Goal: Task Accomplishment & Management: Manage account settings

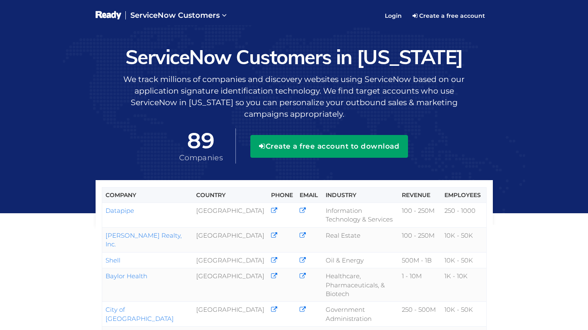
click at [353, 149] on button "Create a free account to download" at bounding box center [330, 146] width 158 height 22
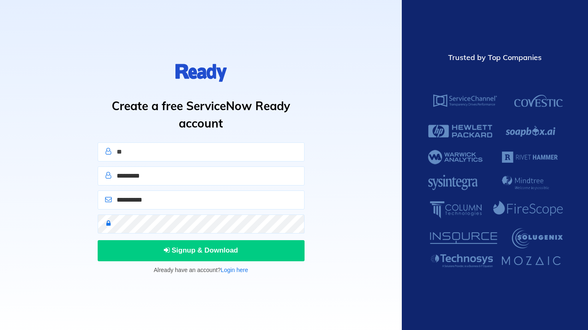
type input "***"
type input "********"
type input "***"
click at [163, 202] on input "email" at bounding box center [201, 200] width 207 height 19
type input "**********"
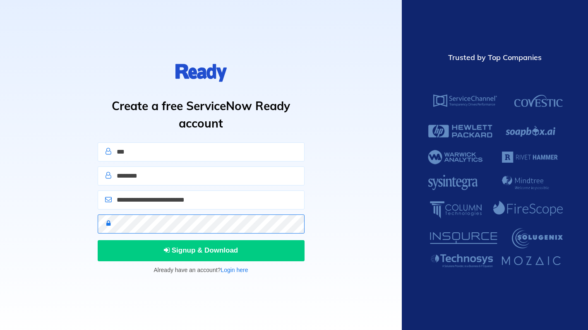
click at [98, 240] on button "Signup & Download" at bounding box center [201, 250] width 207 height 21
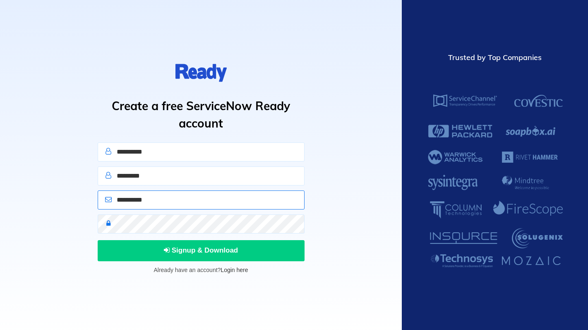
type input "**********"
click at [237, 271] on link "Login here" at bounding box center [234, 270] width 27 height 7
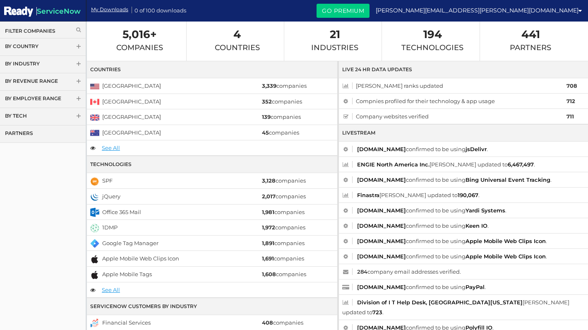
click at [26, 11] on img at bounding box center [18, 11] width 29 height 13
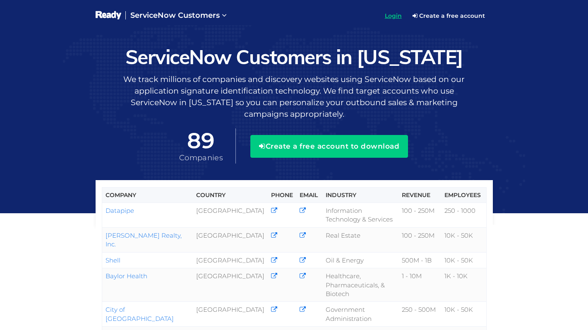
click at [396, 7] on link "Login" at bounding box center [393, 15] width 27 height 21
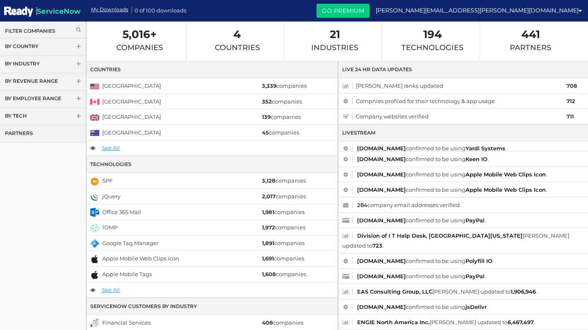
click at [75, 29] on link "Filter Companies" at bounding box center [43, 30] width 76 height 7
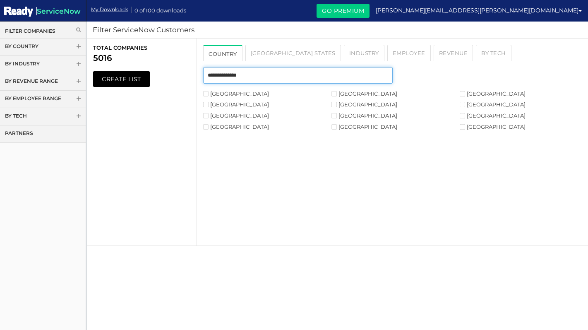
click at [240, 75] on input "text" at bounding box center [297, 75] width 189 height 17
type input "*"
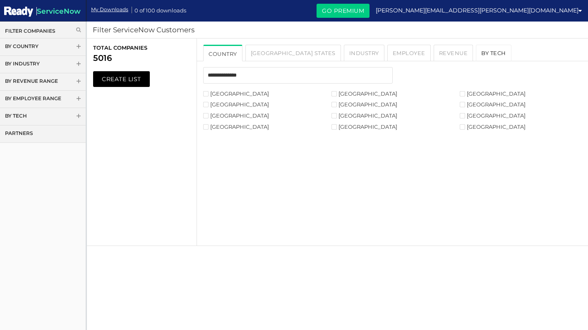
click at [476, 49] on link "By Tech" at bounding box center [494, 53] width 36 height 17
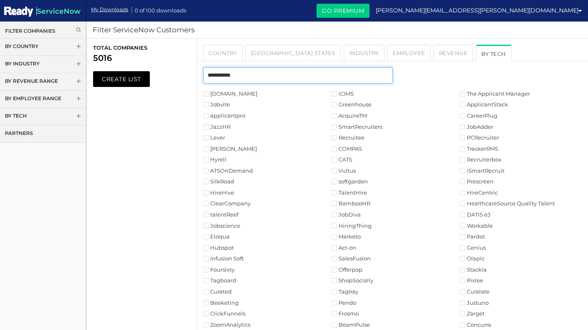
click at [272, 78] on input "text" at bounding box center [297, 75] width 189 height 17
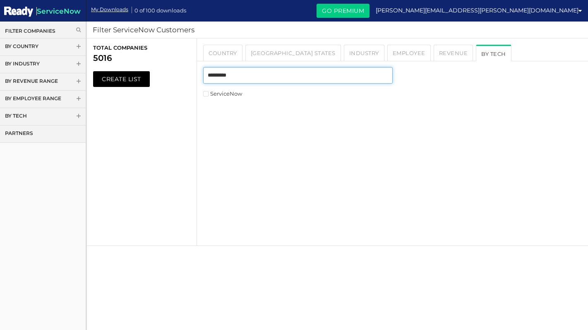
type input "*********"
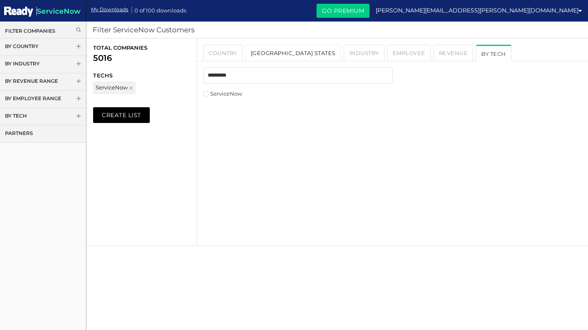
click at [270, 53] on link "USA States" at bounding box center [294, 53] width 96 height 17
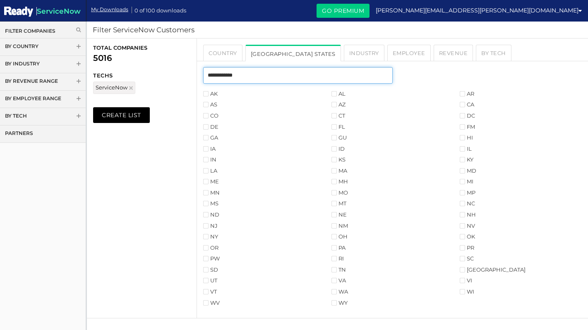
click at [266, 74] on input "text" at bounding box center [297, 75] width 189 height 17
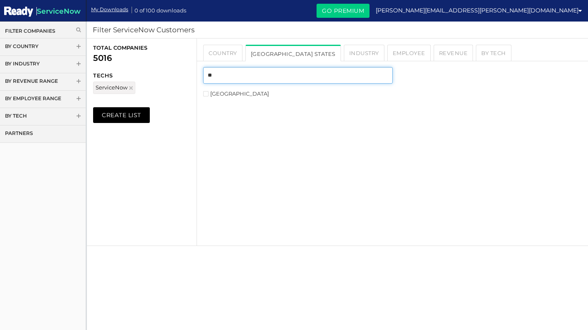
type input "**"
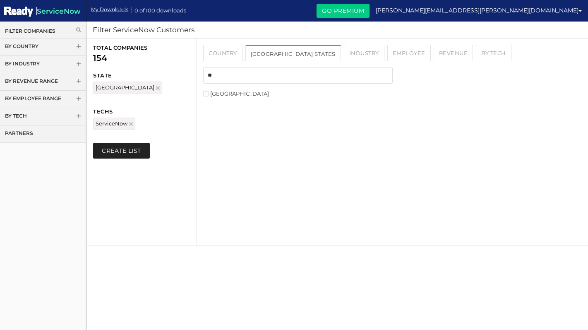
click at [127, 150] on button "Create List" at bounding box center [121, 151] width 57 height 16
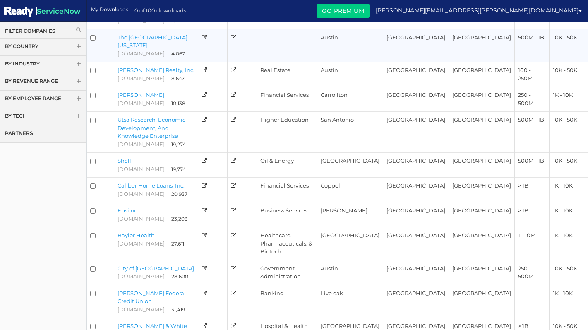
scroll to position [183, 0]
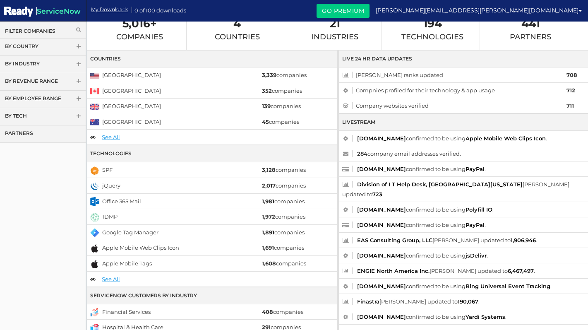
scroll to position [13, 0]
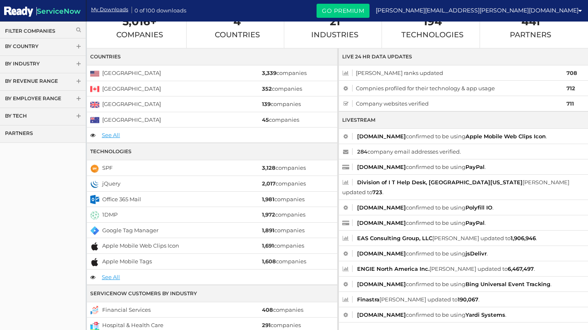
click at [77, 30] on icon at bounding box center [78, 29] width 5 height 5
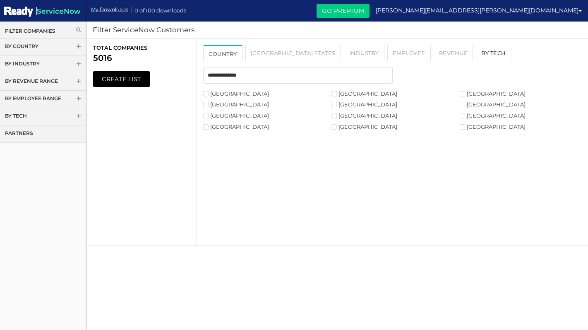
click at [476, 57] on link "By Tech" at bounding box center [494, 53] width 36 height 17
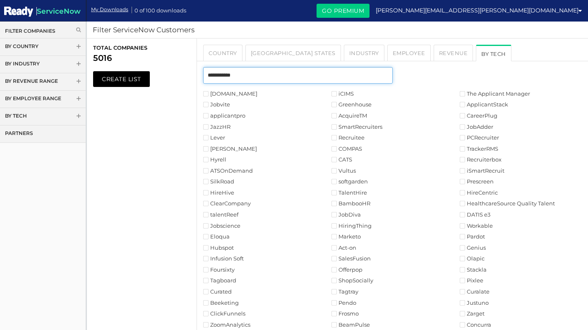
click at [287, 75] on input "text" at bounding box center [297, 75] width 189 height 17
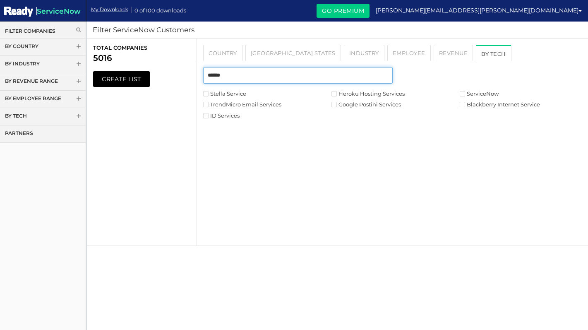
type input "******"
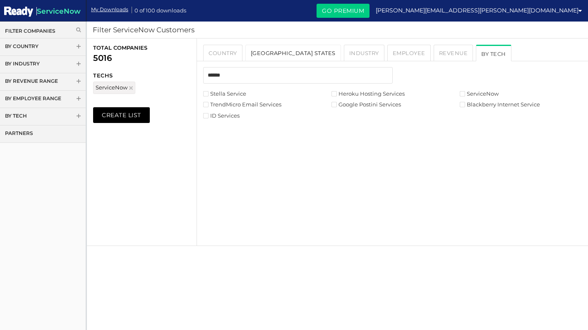
click at [273, 53] on link "USA States" at bounding box center [294, 53] width 96 height 17
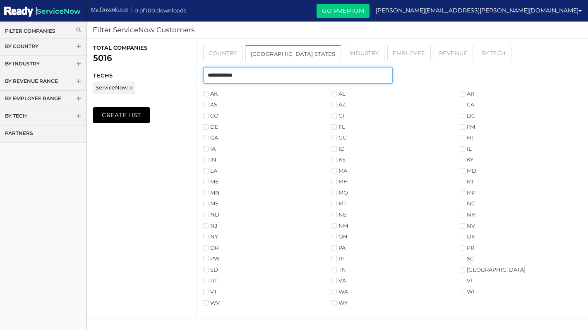
click at [257, 79] on input "text" at bounding box center [297, 75] width 189 height 17
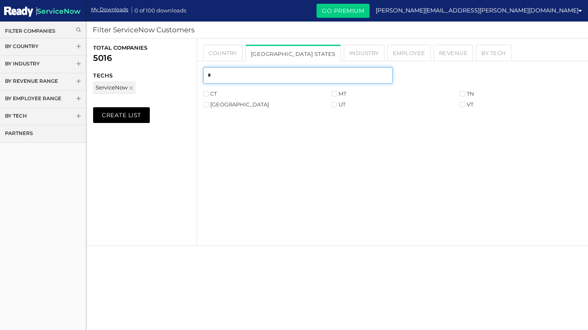
type input "*"
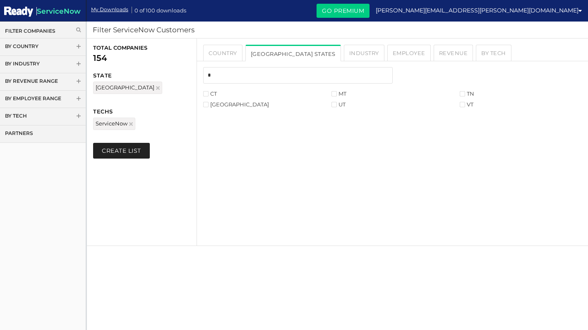
click at [123, 152] on button "Create List" at bounding box center [121, 151] width 57 height 16
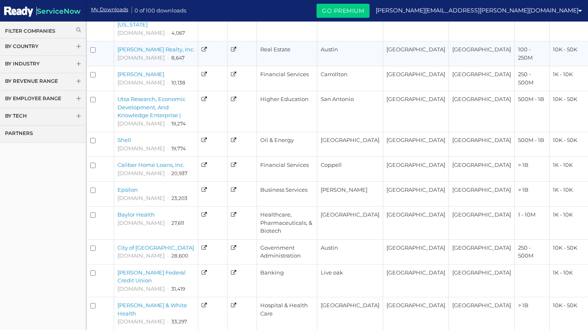
scroll to position [183, 0]
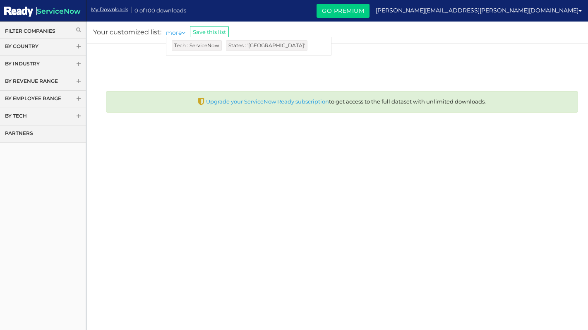
click at [182, 34] on li "more Tech : ServiceNow States : 'TX'" at bounding box center [177, 32] width 23 height 9
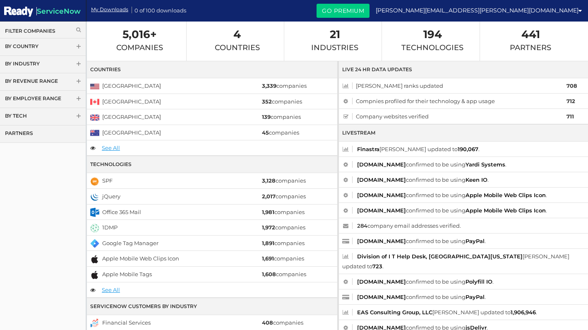
click at [76, 29] on icon at bounding box center [78, 29] width 5 height 5
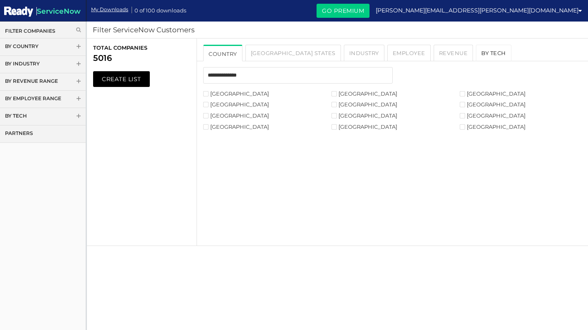
click at [476, 49] on link "By Tech" at bounding box center [494, 53] width 36 height 17
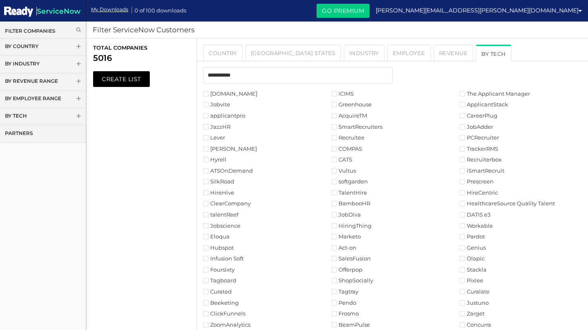
click at [370, 13] on link "Go Premium" at bounding box center [343, 11] width 53 height 14
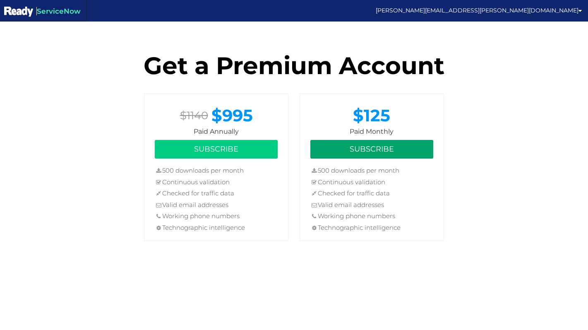
click at [398, 150] on button "Subscribe" at bounding box center [372, 149] width 123 height 19
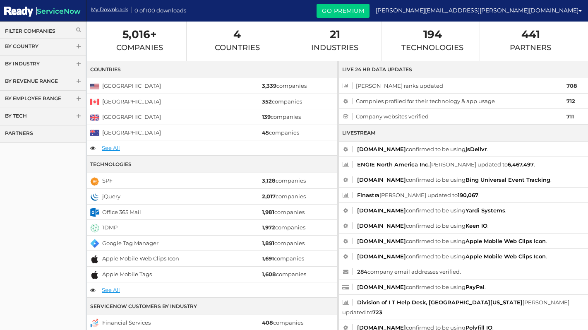
click at [78, 31] on icon at bounding box center [78, 29] width 5 height 5
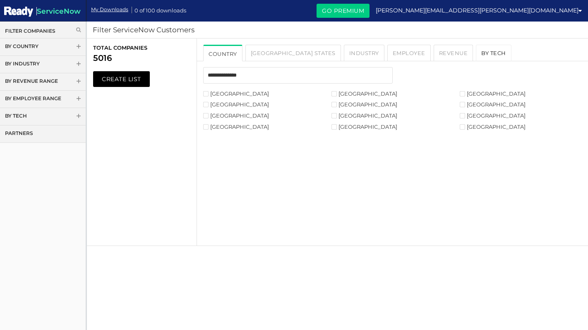
click at [476, 56] on link "By Tech" at bounding box center [494, 53] width 36 height 17
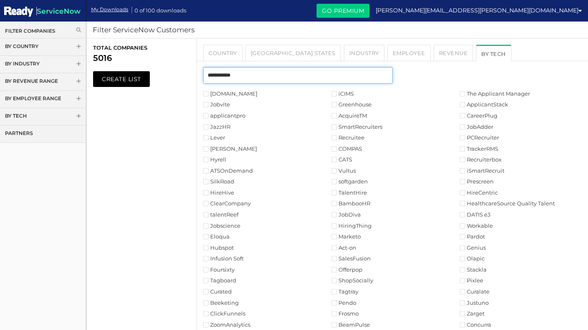
click at [335, 77] on input "text" at bounding box center [297, 75] width 189 height 17
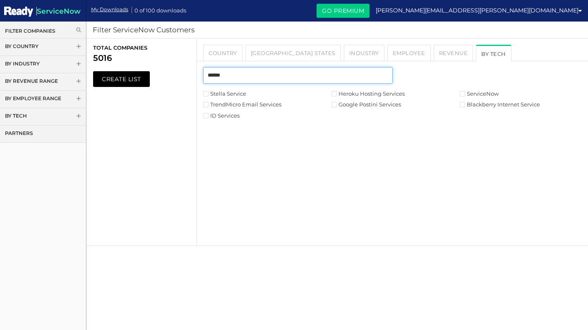
type input "******"
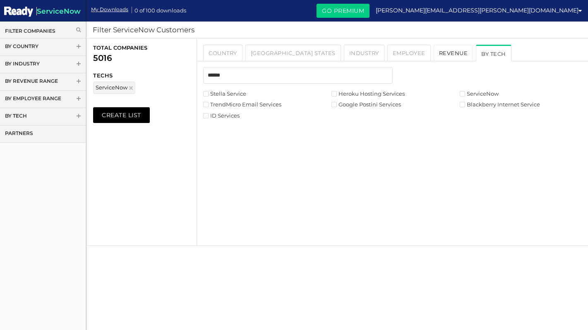
click at [434, 56] on link "Revenue" at bounding box center [454, 53] width 40 height 17
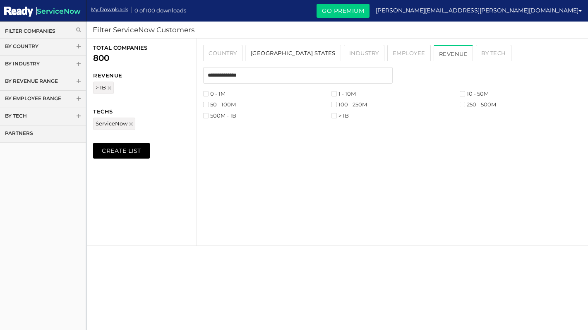
click at [282, 56] on link "USA States" at bounding box center [294, 53] width 96 height 17
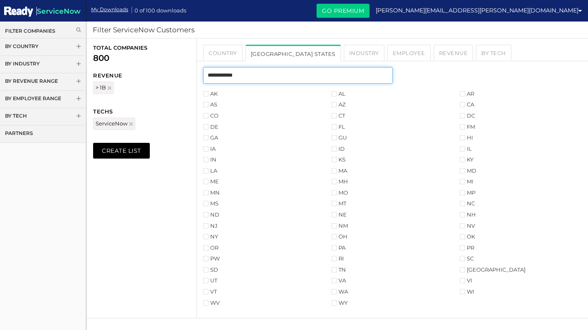
click at [275, 75] on input "text" at bounding box center [297, 75] width 189 height 17
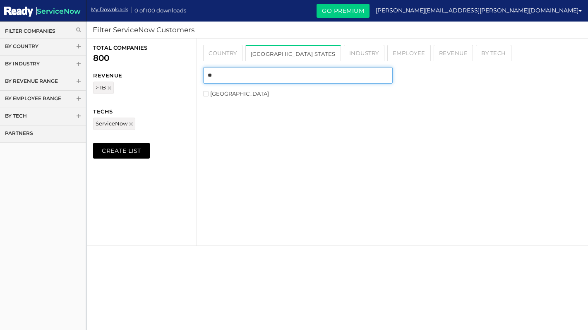
type input "**"
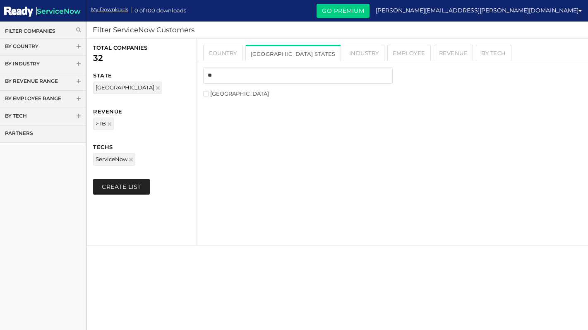
click at [139, 188] on button "Create List" at bounding box center [121, 187] width 57 height 16
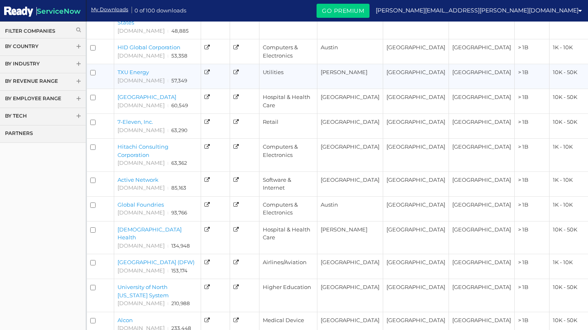
scroll to position [167, 0]
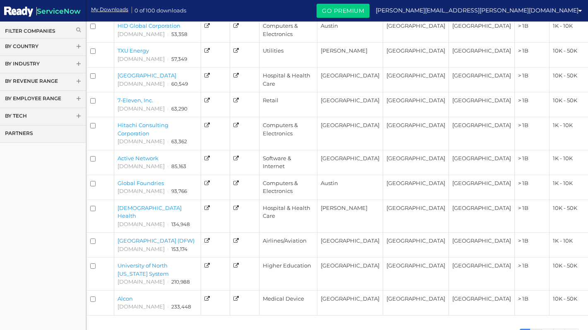
click at [536, 329] on link "2" at bounding box center [537, 335] width 12 height 12
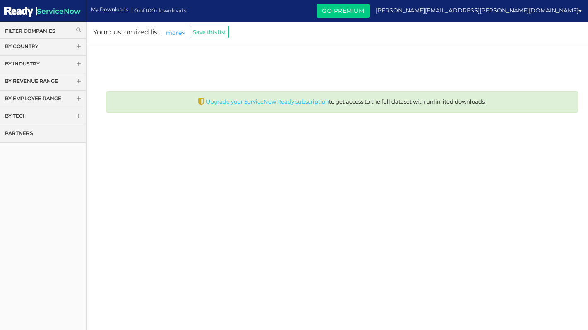
click at [300, 104] on link "Upgrade your ServiceNow Ready subscription" at bounding box center [267, 101] width 123 height 7
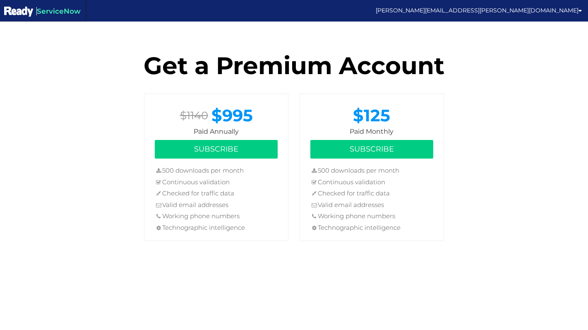
click at [63, 11] on span "ServiceNow" at bounding box center [58, 11] width 44 height 8
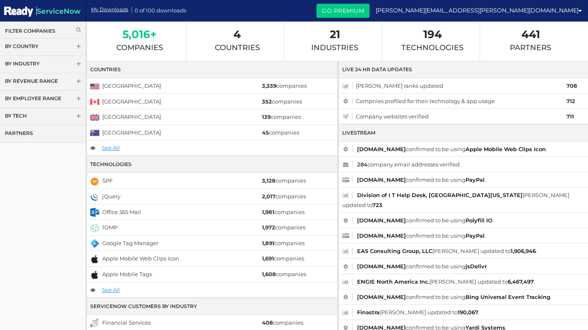
click at [142, 42] on link "5,016+ Companies" at bounding box center [139, 41] width 47 height 22
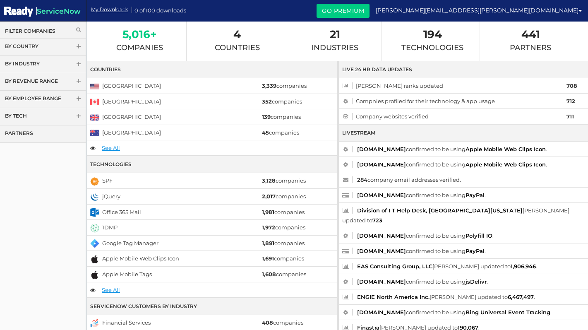
click at [140, 42] on link "5,016+ Companies" at bounding box center [139, 41] width 47 height 22
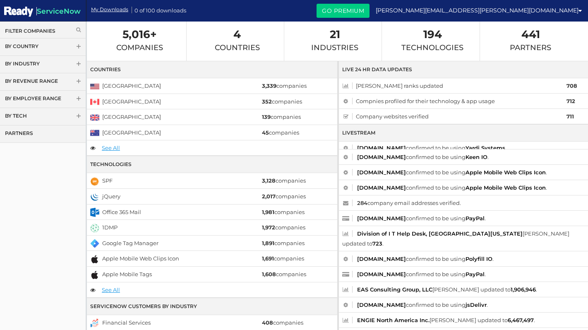
click at [80, 30] on icon at bounding box center [78, 29] width 5 height 5
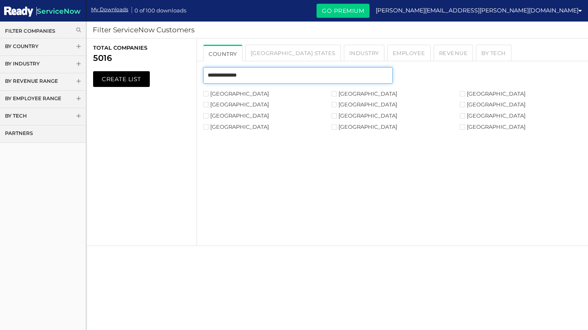
click at [316, 80] on input "text" at bounding box center [297, 75] width 189 height 17
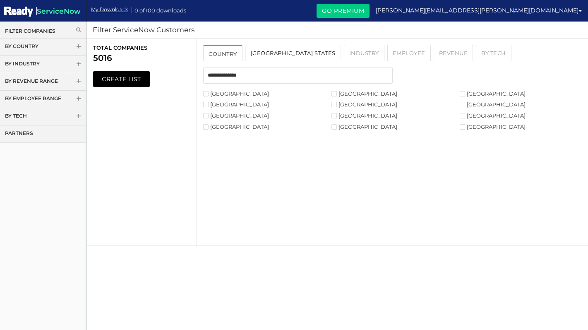
click at [268, 52] on link "USA States" at bounding box center [294, 53] width 96 height 17
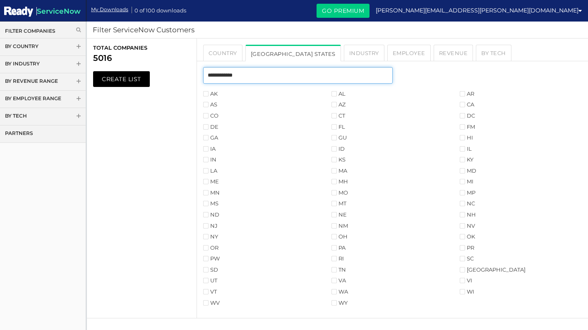
click at [261, 81] on input "text" at bounding box center [297, 75] width 189 height 17
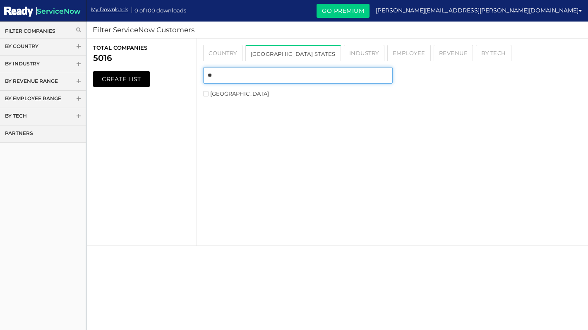
type input "**"
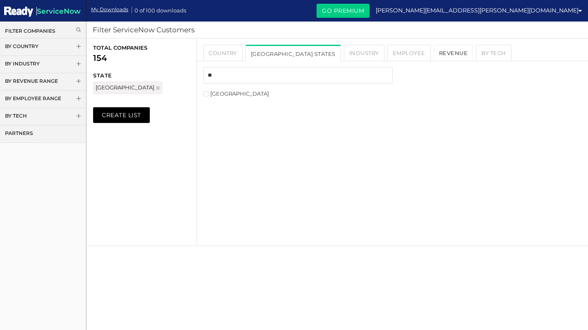
click at [434, 56] on link "Revenue" at bounding box center [454, 53] width 40 height 17
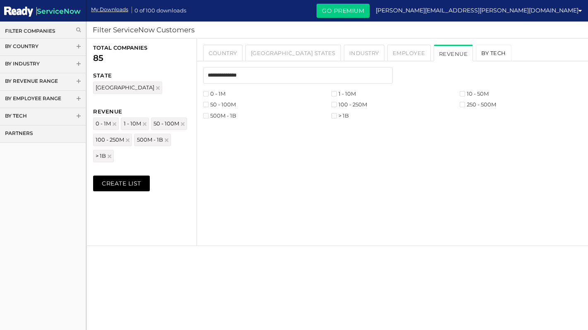
click at [476, 50] on link "By Tech" at bounding box center [494, 53] width 36 height 17
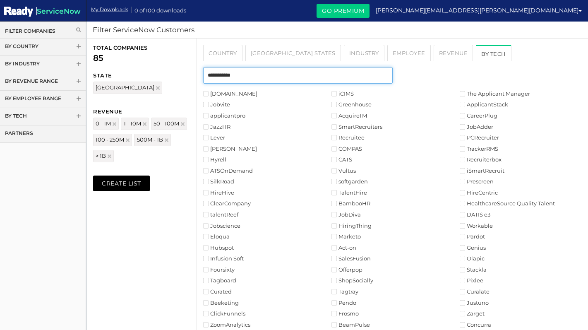
click at [301, 80] on input "text" at bounding box center [297, 75] width 189 height 17
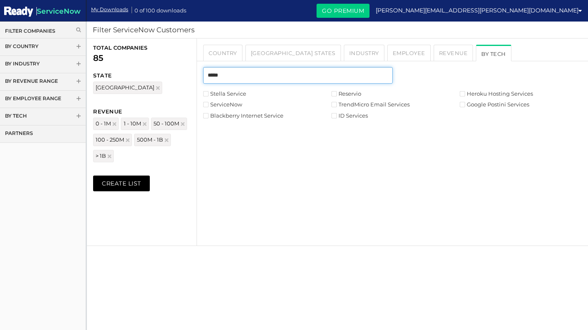
type input "*****"
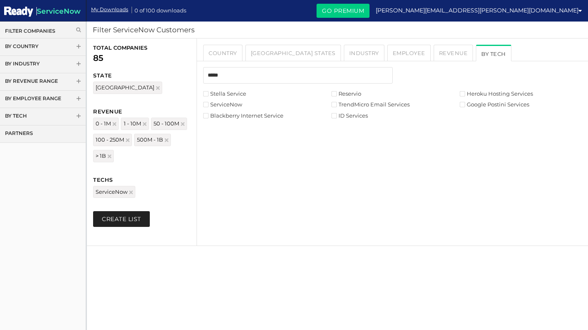
click at [128, 223] on button "Create List" at bounding box center [121, 219] width 57 height 16
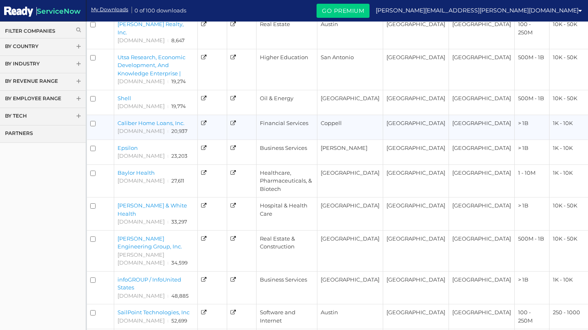
scroll to position [175, 0]
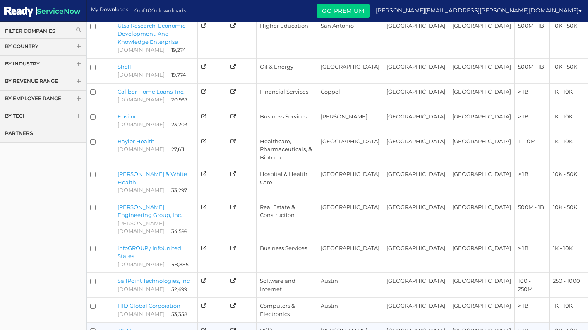
drag, startPoint x: 157, startPoint y: 264, endPoint x: 116, endPoint y: 264, distance: 40.2
click at [116, 323] on td "TXU Energy [DOMAIN_NAME] ι 57,349" at bounding box center [156, 335] width 84 height 25
copy link "TXU Energy"
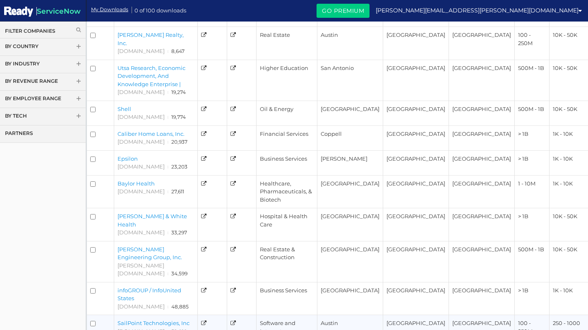
scroll to position [0, 0]
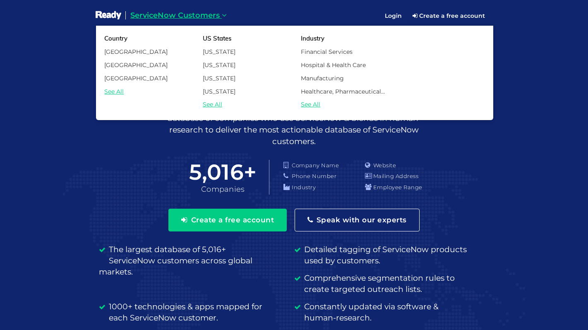
click at [222, 18] on icon at bounding box center [224, 15] width 5 height 7
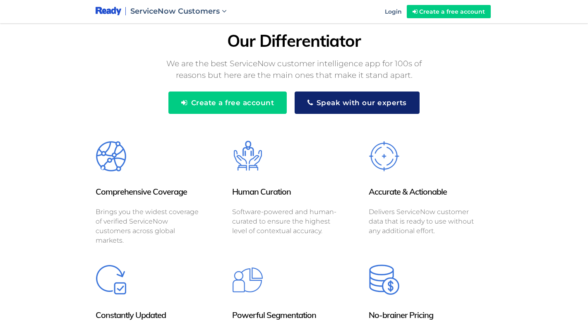
scroll to position [761, 0]
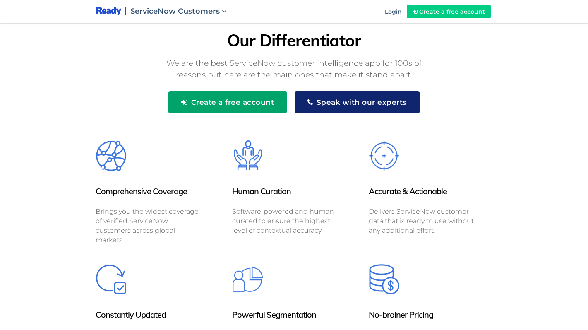
click at [230, 100] on button "Create a free account" at bounding box center [228, 102] width 118 height 22
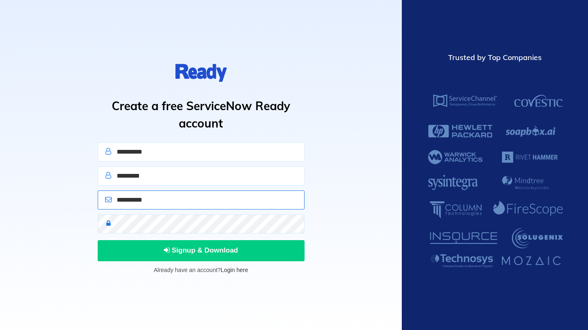
type input "**********"
click at [242, 268] on link "Login here" at bounding box center [234, 270] width 27 height 7
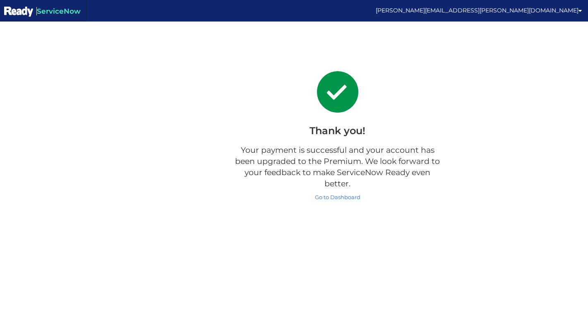
click at [350, 197] on link "Go to Dashboard" at bounding box center [338, 197] width 46 height 7
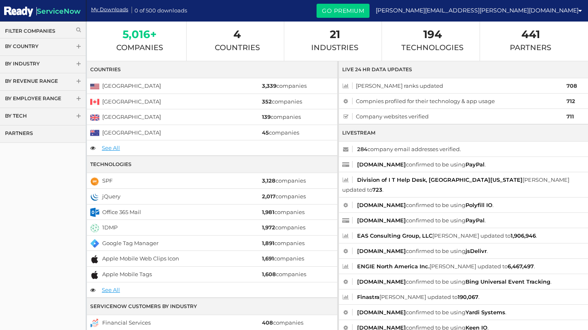
click at [144, 31] on span "5,016+" at bounding box center [139, 34] width 47 height 9
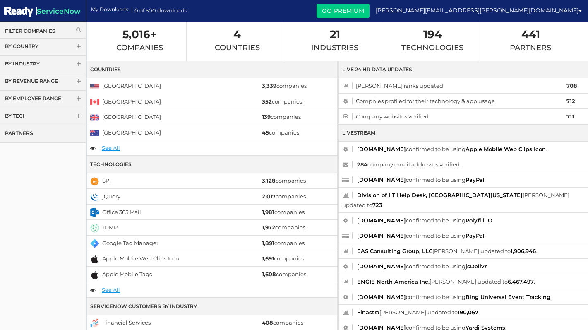
click at [67, 30] on link "Filter Companies" at bounding box center [43, 30] width 76 height 7
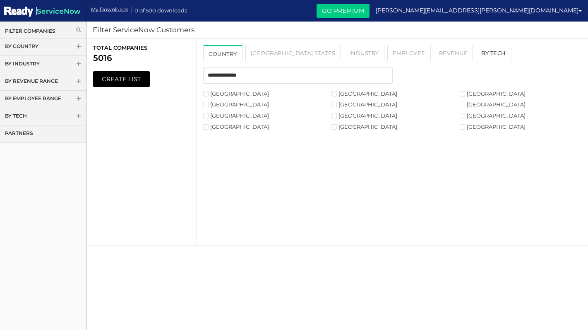
click at [476, 53] on link "By Tech" at bounding box center [494, 53] width 36 height 17
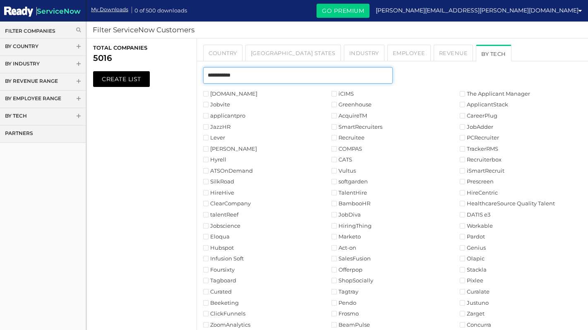
click at [314, 82] on input "text" at bounding box center [297, 75] width 189 height 17
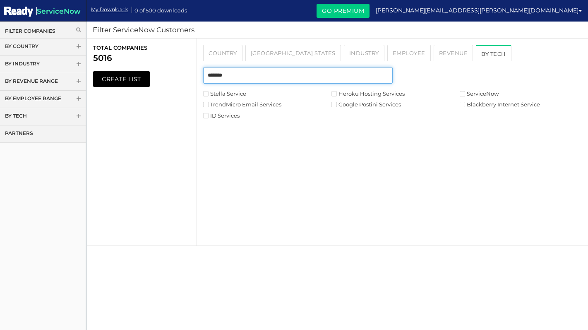
type input "*******"
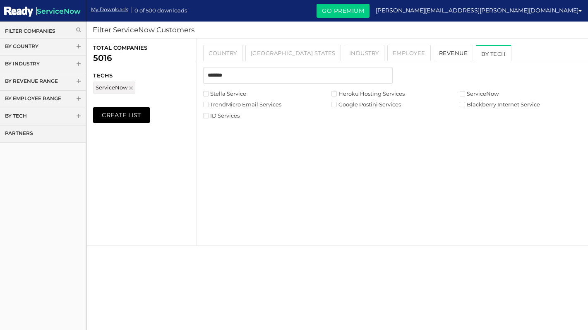
click at [434, 57] on link "Revenue" at bounding box center [454, 53] width 40 height 17
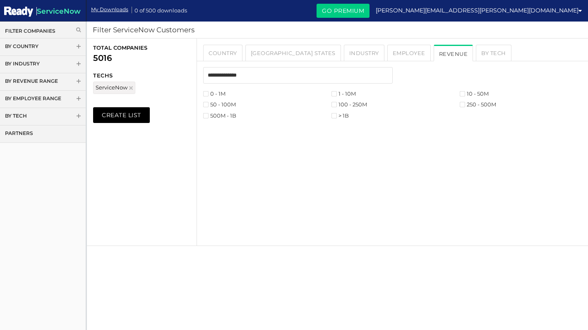
click at [209, 90] on li "0 - 1M" at bounding box center [267, 94] width 128 height 8
click at [209, 93] on label "0 - 1M" at bounding box center [214, 93] width 22 height 5
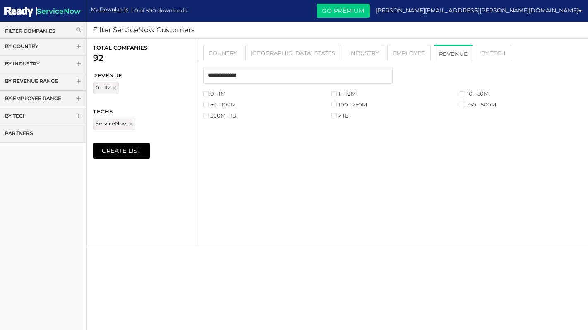
click at [209, 104] on label "50 - 100M" at bounding box center [219, 104] width 33 height 5
click at [210, 113] on label "500M - 1B" at bounding box center [219, 115] width 33 height 5
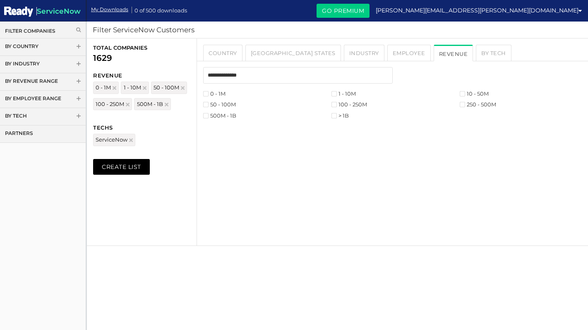
click at [337, 117] on label "> 1B" at bounding box center [340, 115] width 17 height 5
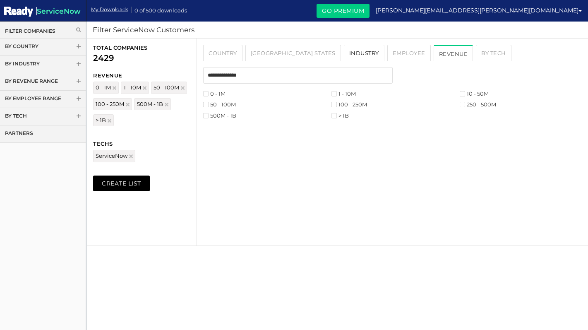
click at [344, 53] on link "Industry" at bounding box center [364, 53] width 41 height 17
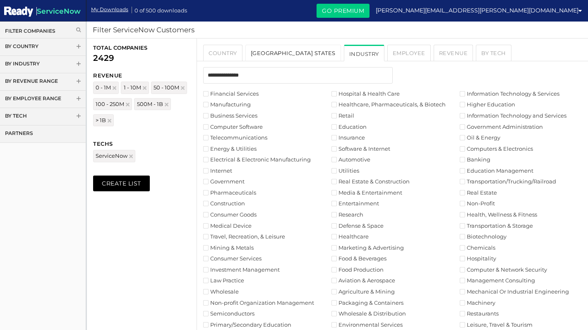
click at [264, 54] on link "USA States" at bounding box center [294, 53] width 96 height 17
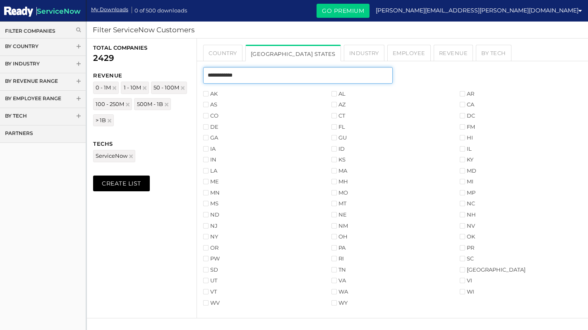
click at [257, 69] on input "text" at bounding box center [297, 75] width 189 height 17
type input "*"
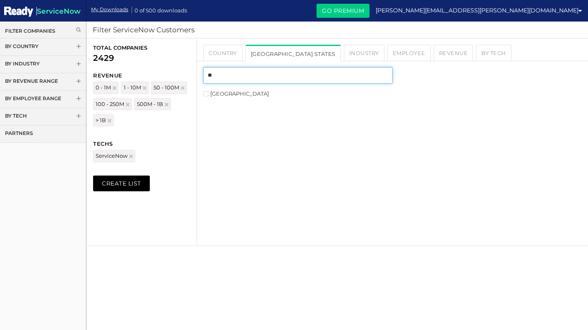
type input "**"
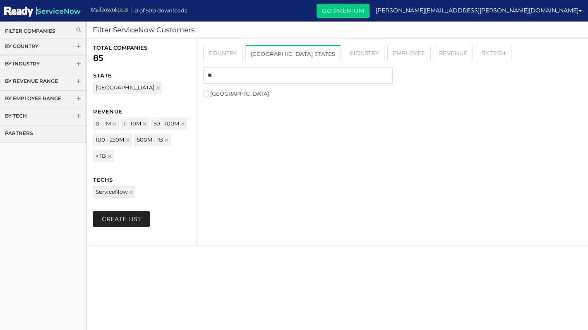
click at [130, 220] on button "Create List" at bounding box center [121, 219] width 57 height 16
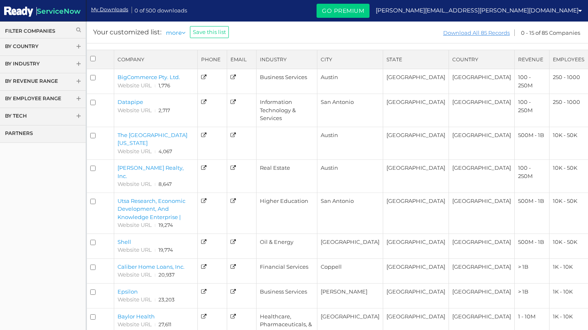
click at [477, 34] on link "Download All 85 Records" at bounding box center [477, 33] width 68 height 10
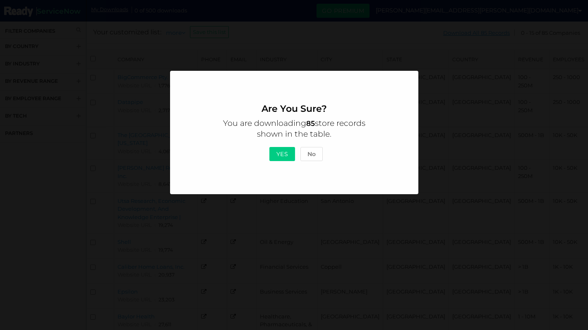
click at [280, 157] on button "Yes" at bounding box center [283, 154] width 26 height 14
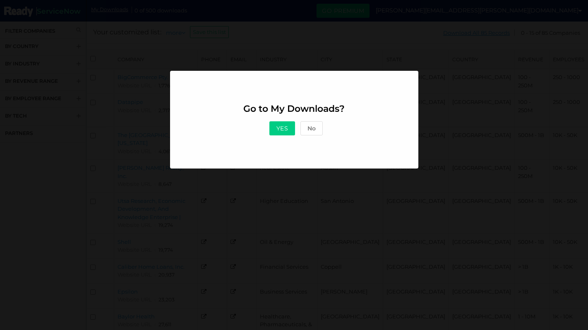
click at [278, 127] on button "Yes" at bounding box center [283, 128] width 26 height 14
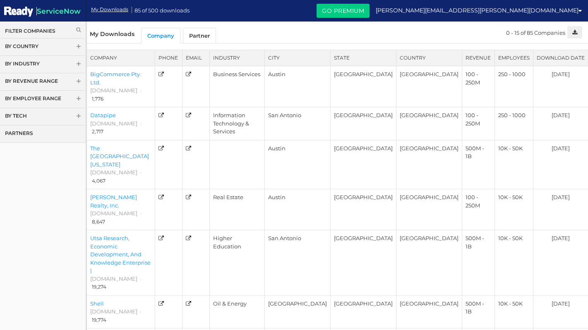
click at [370, 11] on link "Go Premium" at bounding box center [343, 11] width 53 height 14
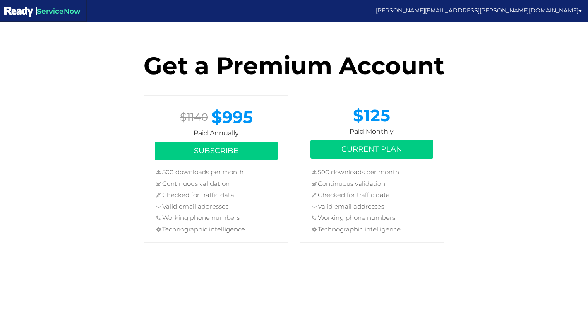
click at [19, 14] on img at bounding box center [18, 11] width 29 height 13
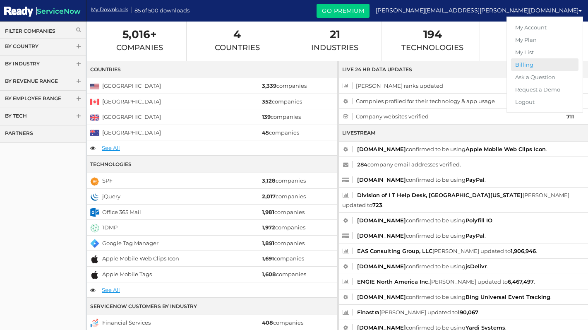
click at [532, 63] on link "Billing" at bounding box center [545, 64] width 68 height 12
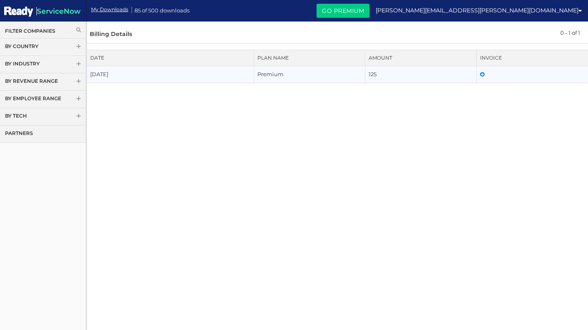
click at [284, 77] on td "Premium" at bounding box center [309, 74] width 111 height 17
click at [127, 74] on td "[DATE]" at bounding box center [170, 74] width 167 height 17
click at [111, 51] on th "Date" at bounding box center [170, 58] width 167 height 16
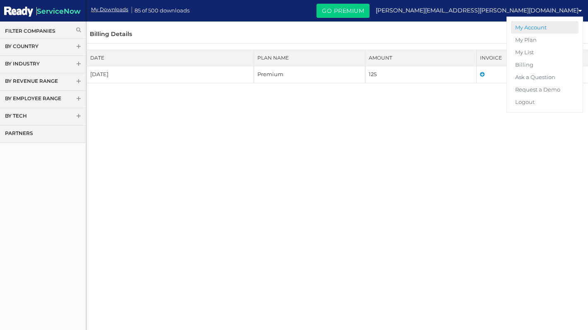
click at [534, 25] on link "My Account" at bounding box center [545, 27] width 68 height 12
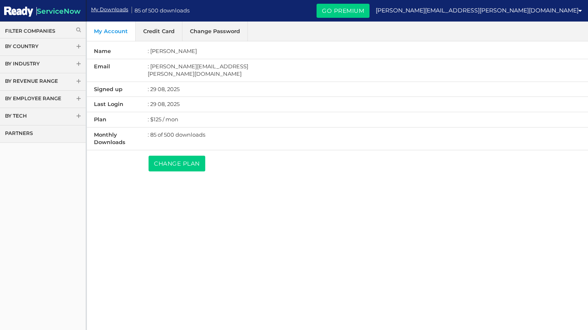
click at [156, 29] on link "Credit Card" at bounding box center [159, 31] width 47 height 19
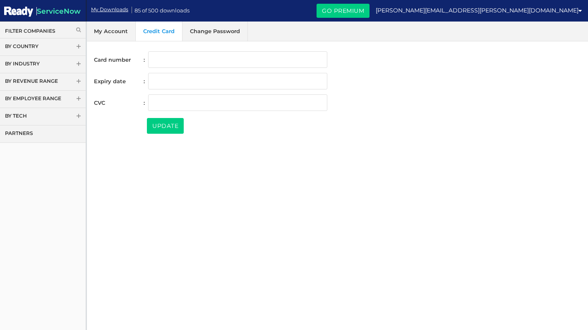
click at [115, 33] on link "My Account" at bounding box center [111, 31] width 49 height 19
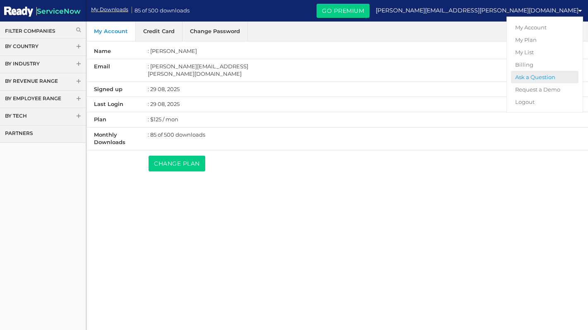
click at [533, 75] on link "Ask a Question" at bounding box center [545, 77] width 68 height 12
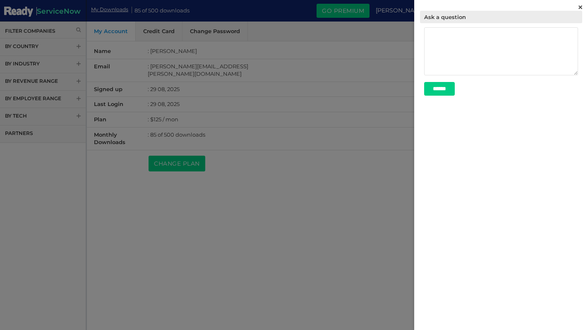
click at [499, 48] on textarea at bounding box center [501, 51] width 154 height 48
type textarea "**********"
click at [455, 89] on input "******" at bounding box center [439, 89] width 31 height 14
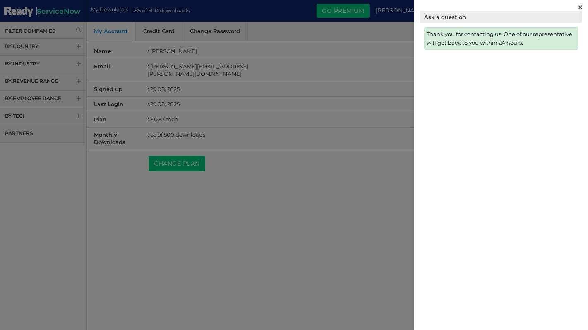
click at [579, 9] on link at bounding box center [581, 6] width 4 height 7
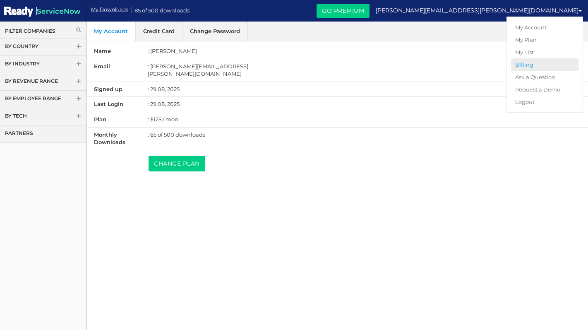
click at [535, 64] on link "Billing" at bounding box center [545, 64] width 68 height 12
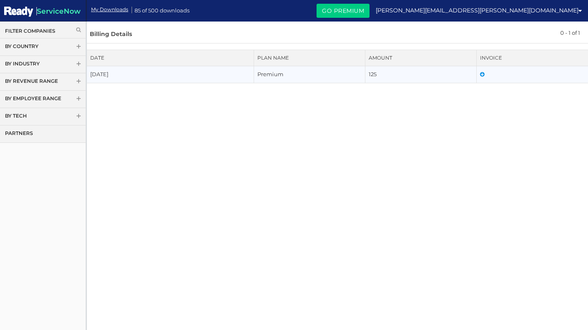
click at [211, 73] on td "29 Aug,2025" at bounding box center [170, 74] width 167 height 17
click at [22, 12] on img at bounding box center [18, 11] width 29 height 13
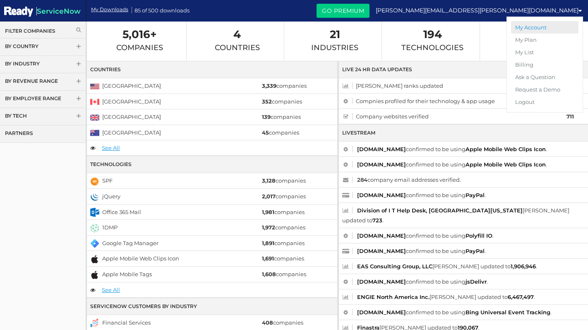
click at [532, 26] on link "My Account" at bounding box center [545, 27] width 68 height 12
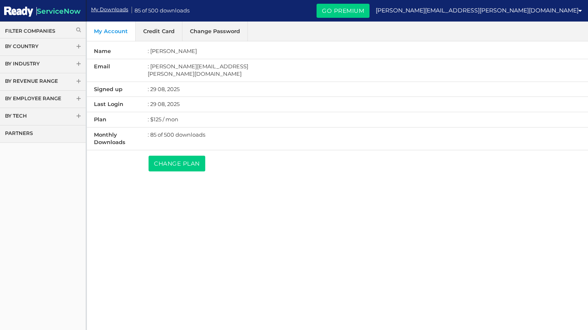
click at [163, 34] on link "Credit Card" at bounding box center [159, 31] width 47 height 19
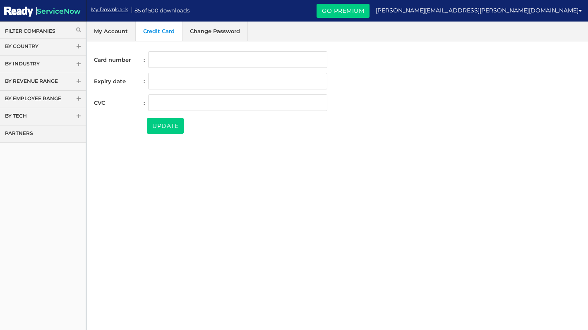
click at [113, 32] on link "My Account" at bounding box center [111, 31] width 49 height 19
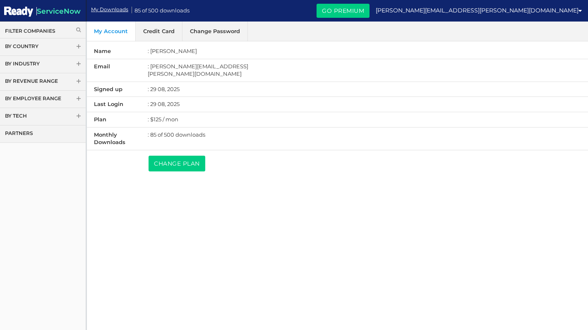
click at [165, 35] on link "Credit Card" at bounding box center [159, 31] width 47 height 19
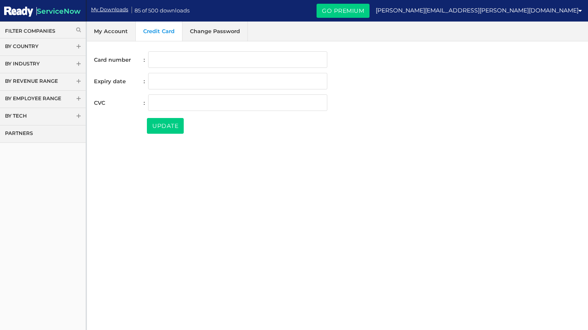
click at [20, 16] on img at bounding box center [18, 11] width 29 height 13
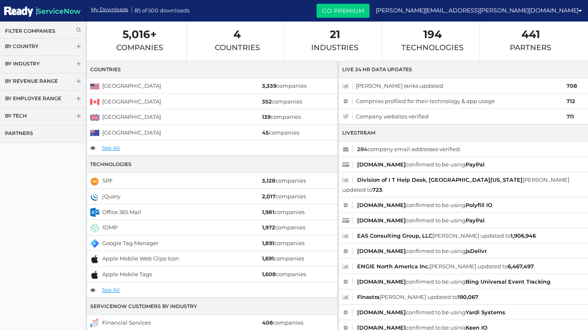
click at [370, 14] on link "Go Premium" at bounding box center [343, 11] width 53 height 14
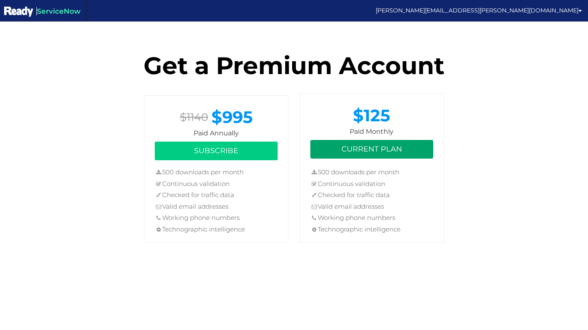
click at [368, 151] on button "Current Plan" at bounding box center [372, 149] width 123 height 19
click at [385, 147] on button "Current Plan" at bounding box center [372, 149] width 123 height 19
click at [373, 148] on button "Current Plan" at bounding box center [372, 149] width 123 height 19
